Goal: Transaction & Acquisition: Purchase product/service

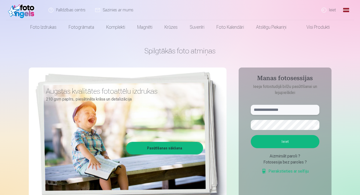
click at [278, 112] on input "text" at bounding box center [285, 110] width 69 height 10
type input "**********"
click at [301, 145] on button "Ieiet" at bounding box center [285, 141] width 69 height 13
click at [316, 125] on button "button" at bounding box center [315, 125] width 10 height 10
click at [302, 145] on button "Ieiet" at bounding box center [285, 141] width 69 height 13
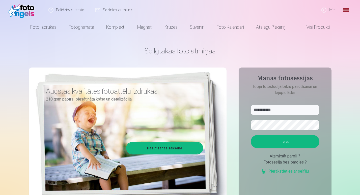
click at [73, 11] on link "Palīdzības centrs" at bounding box center [67, 10] width 47 height 20
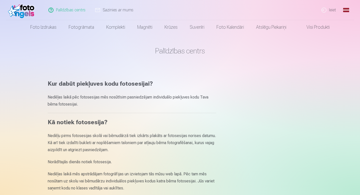
click at [108, 13] on link "Sazinies ar mums" at bounding box center [115, 10] width 48 height 20
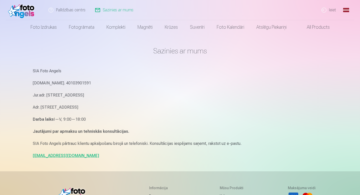
click at [117, 130] on strong "Jautājumi par apmaksu un tehniskās konsultācijas." at bounding box center [81, 131] width 96 height 5
click at [21, 14] on img at bounding box center [22, 10] width 29 height 16
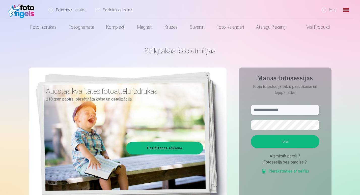
click at [272, 109] on input "text" at bounding box center [285, 110] width 69 height 10
click at [283, 108] on input "text" at bounding box center [285, 110] width 69 height 10
click at [299, 108] on input "text" at bounding box center [285, 110] width 69 height 10
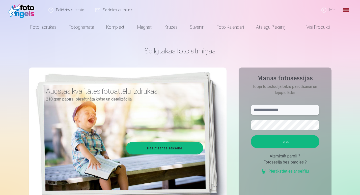
click at [299, 108] on input "text" at bounding box center [285, 110] width 69 height 10
click at [265, 112] on input "*******" at bounding box center [285, 110] width 69 height 10
click at [277, 112] on input "******" at bounding box center [285, 110] width 69 height 10
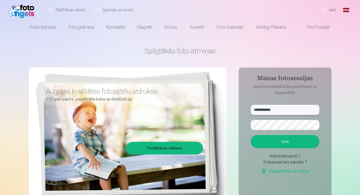
type input "**********"
click at [300, 141] on button "Ieiet" at bounding box center [285, 141] width 69 height 13
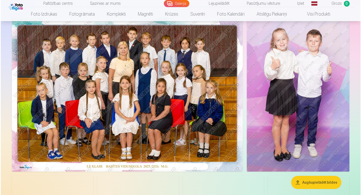
scroll to position [37, 0]
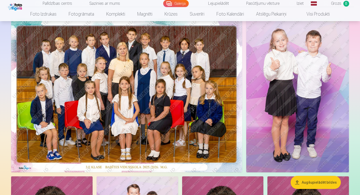
click at [179, 90] on img at bounding box center [126, 95] width 231 height 154
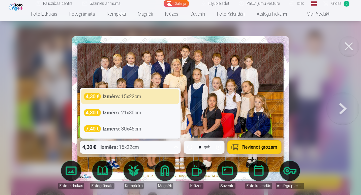
click at [167, 143] on div "4,30 € Izmērs : 15x22cm" at bounding box center [125, 147] width 91 height 13
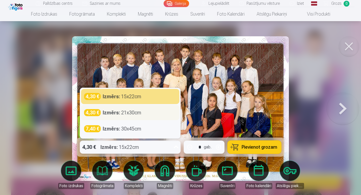
click at [127, 115] on div "Izmērs : 21x30cm" at bounding box center [122, 112] width 39 height 7
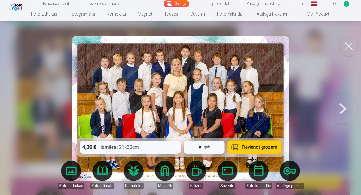
click at [247, 145] on span "Pievienot grozam" at bounding box center [260, 147] width 36 height 5
click at [351, 50] on button at bounding box center [349, 46] width 20 height 20
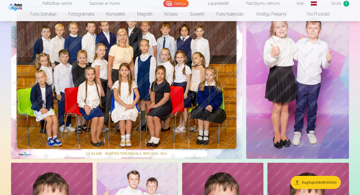
scroll to position [51, 0]
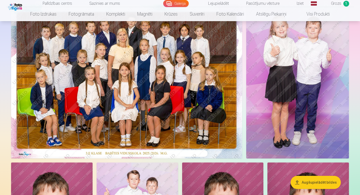
click at [298, 85] on img at bounding box center [297, 82] width 103 height 154
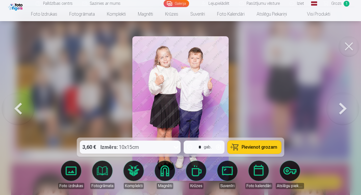
click at [255, 146] on span "Pievienot grozam" at bounding box center [260, 147] width 36 height 5
click at [342, 111] on button at bounding box center [343, 109] width 32 height 48
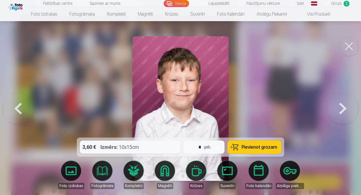
click at [264, 146] on span "Pievienot grozam" at bounding box center [260, 147] width 36 height 5
click at [346, 111] on button at bounding box center [343, 109] width 32 height 48
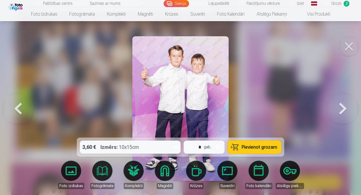
click at [260, 148] on span "Pievienot grozam" at bounding box center [260, 147] width 36 height 5
click at [341, 101] on button at bounding box center [343, 109] width 32 height 48
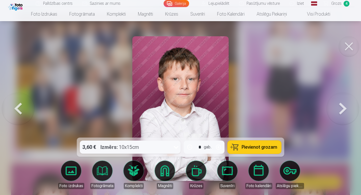
click at [341, 101] on button at bounding box center [343, 109] width 32 height 48
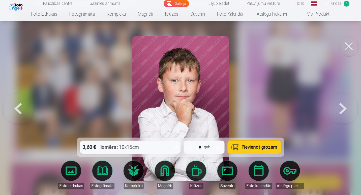
click at [239, 144] on button "Pievienot grozam" at bounding box center [255, 147] width 54 height 13
click at [355, 117] on button at bounding box center [343, 109] width 32 height 48
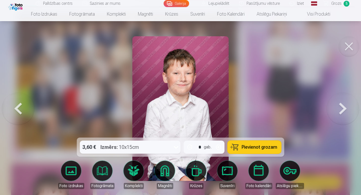
click at [355, 117] on button at bounding box center [343, 109] width 32 height 48
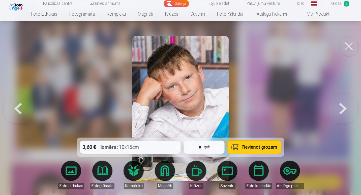
click at [350, 104] on button at bounding box center [343, 109] width 32 height 48
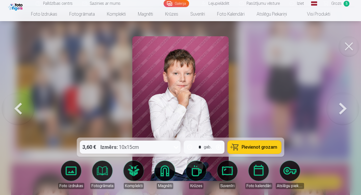
click at [350, 104] on button at bounding box center [343, 109] width 32 height 48
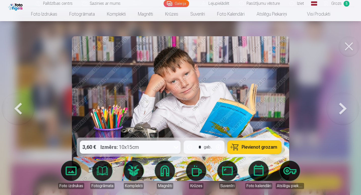
click at [337, 107] on button at bounding box center [343, 109] width 32 height 48
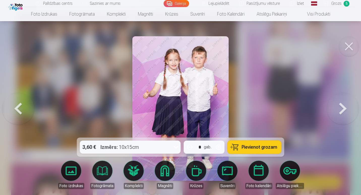
click at [337, 107] on button at bounding box center [343, 109] width 32 height 48
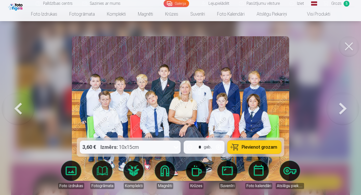
click at [337, 107] on button at bounding box center [343, 109] width 32 height 48
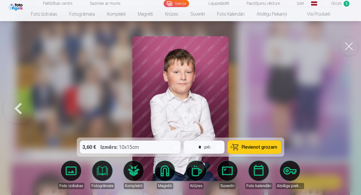
click at [352, 39] on button at bounding box center [349, 46] width 20 height 20
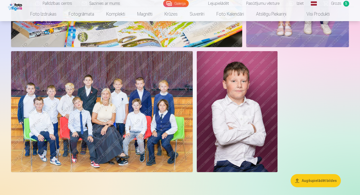
click at [242, 105] on img at bounding box center [237, 111] width 81 height 121
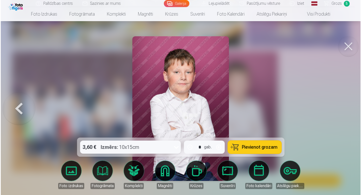
scroll to position [617, 0]
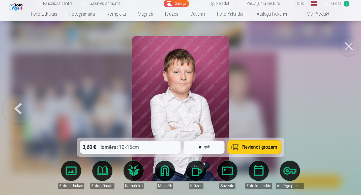
click at [262, 146] on span "Pievienot grozam" at bounding box center [260, 147] width 36 height 5
click at [348, 46] on button at bounding box center [349, 46] width 20 height 20
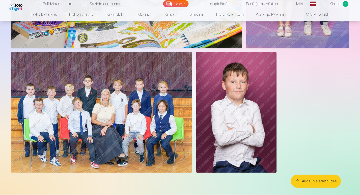
scroll to position [616, 0]
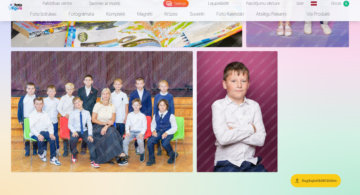
click at [112, 92] on img at bounding box center [102, 111] width 182 height 121
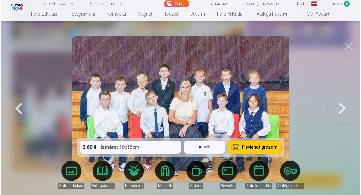
scroll to position [617, 0]
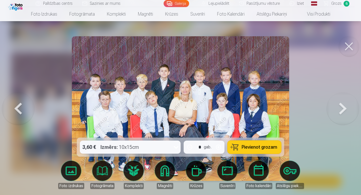
click at [269, 148] on span "Pievienot grozam" at bounding box center [260, 147] width 36 height 5
click at [339, 3] on span "Grozs" at bounding box center [336, 4] width 10 height 6
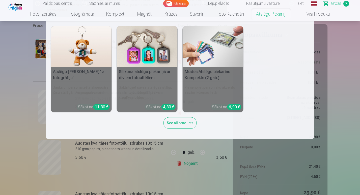
scroll to position [99, 0]
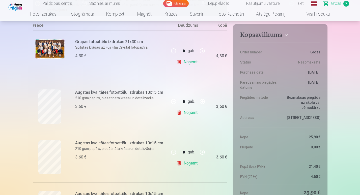
click at [184, 164] on link "Noņemt" at bounding box center [188, 163] width 23 height 10
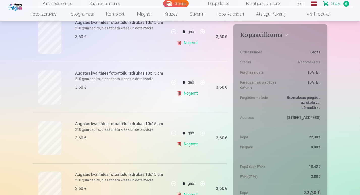
scroll to position [171, 0]
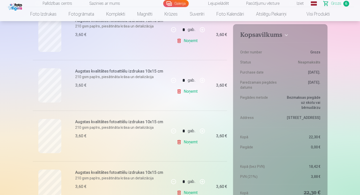
click at [190, 91] on link "Noņemt" at bounding box center [188, 92] width 23 height 10
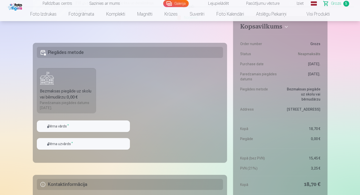
scroll to position [346, 0]
click at [107, 127] on input "text" at bounding box center [83, 126] width 93 height 12
type input "*****"
click at [99, 144] on input "text" at bounding box center [83, 144] width 93 height 12
type input "*********"
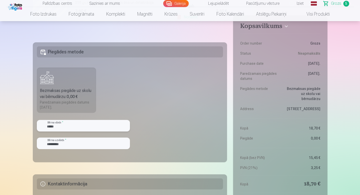
drag, startPoint x: 65, startPoint y: 129, endPoint x: 8, endPoint y: 125, distance: 57.5
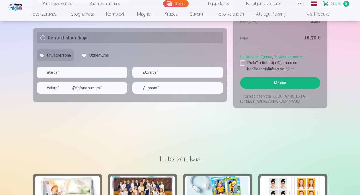
scroll to position [493, 0]
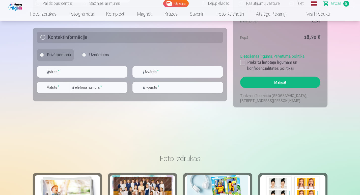
type input "*****"
click at [94, 72] on input "text" at bounding box center [82, 72] width 91 height 12
type input "*****"
click at [172, 78] on div at bounding box center [177, 80] width 91 height 4
click at [176, 75] on input "text" at bounding box center [177, 72] width 91 height 12
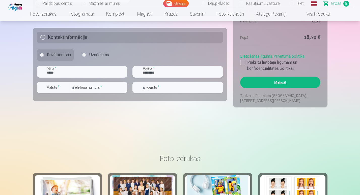
type input "*********"
click at [108, 87] on input "number" at bounding box center [99, 88] width 58 height 12
type input "********"
click at [192, 90] on input "email" at bounding box center [177, 88] width 91 height 12
type input "**********"
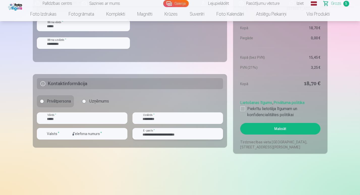
scroll to position [448, 0]
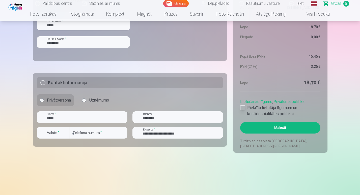
click at [242, 109] on div at bounding box center [242, 107] width 5 height 5
click at [274, 124] on button "Maksāt" at bounding box center [280, 128] width 80 height 12
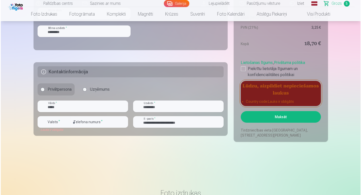
scroll to position [460, 0]
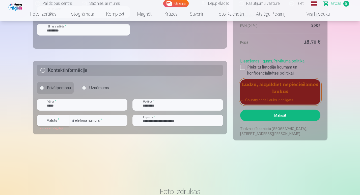
click at [49, 120] on label "Valsts *" at bounding box center [53, 120] width 16 height 5
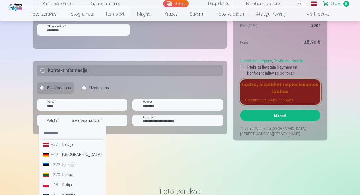
click at [69, 144] on li "+371 Latvija" at bounding box center [72, 145] width 63 height 10
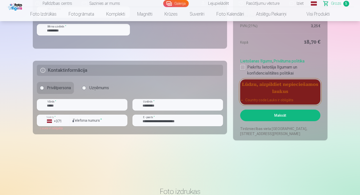
click at [269, 110] on button "Maksāt" at bounding box center [280, 116] width 80 height 12
